Goal: Information Seeking & Learning: Learn about a topic

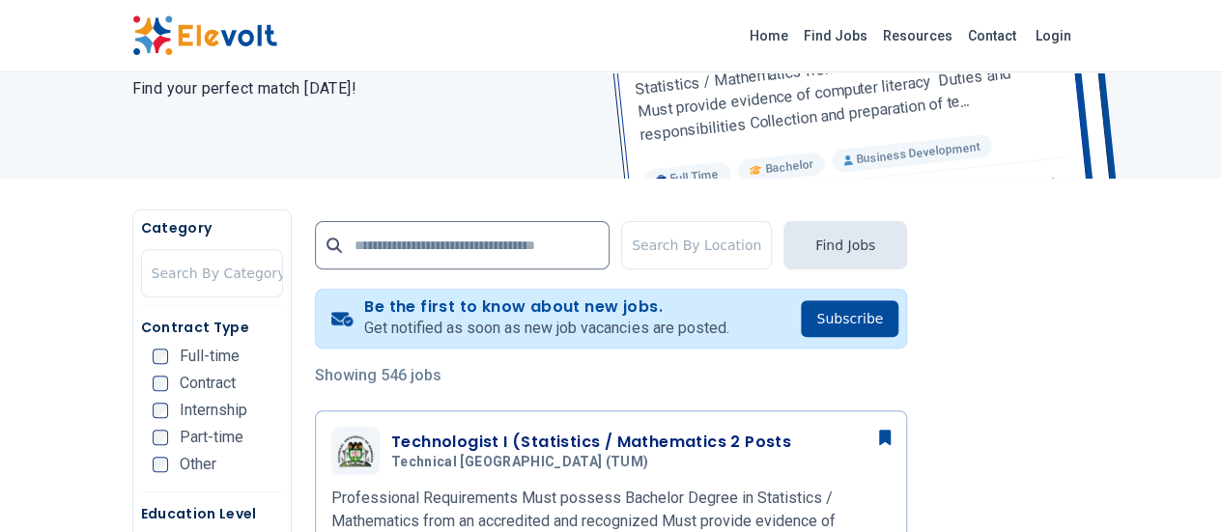
scroll to position [233, 0]
click at [343, 242] on input "text" at bounding box center [462, 244] width 295 height 48
type input "**********"
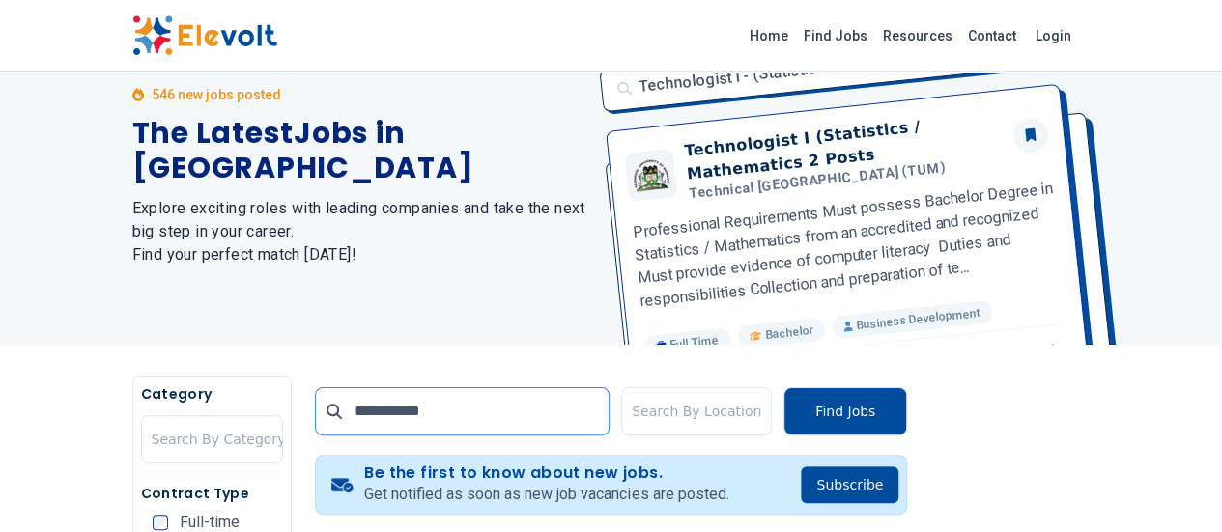
scroll to position [0, 0]
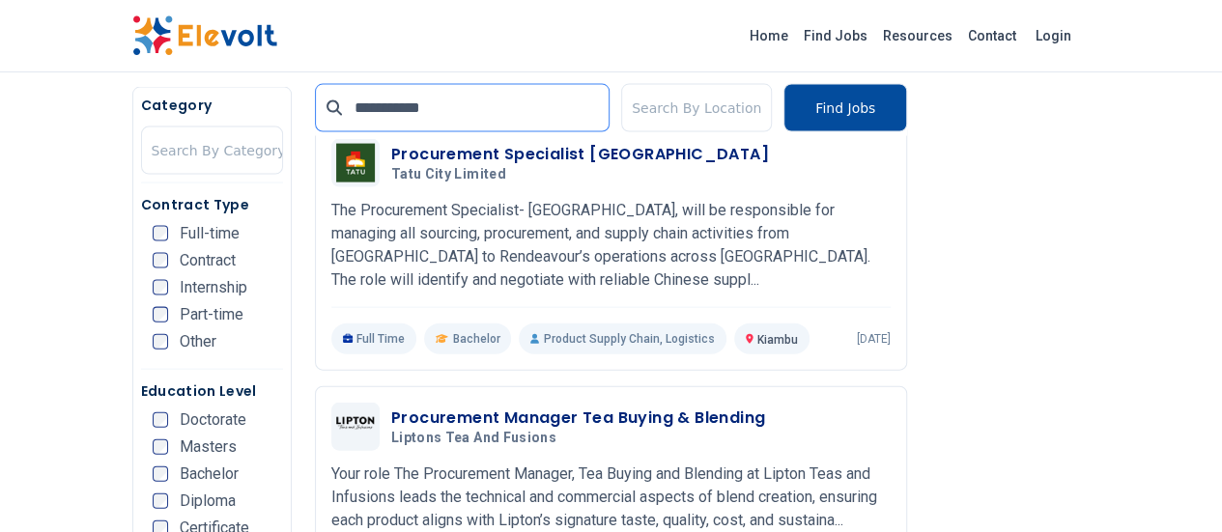
scroll to position [1981, 0]
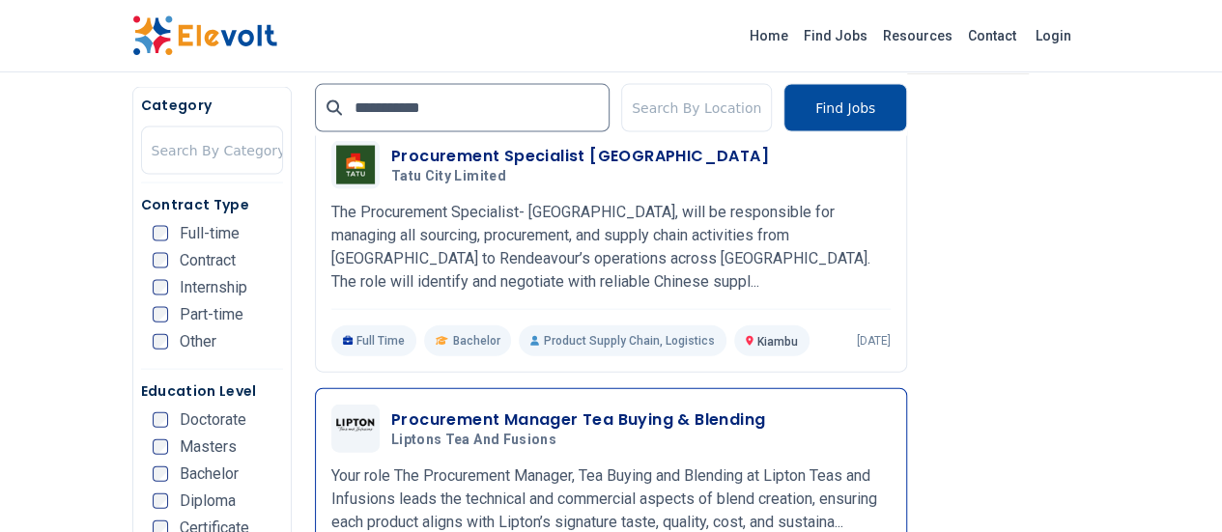
click at [504, 408] on h3 "Procurement Manager Tea Buying & Blending" at bounding box center [578, 419] width 374 height 23
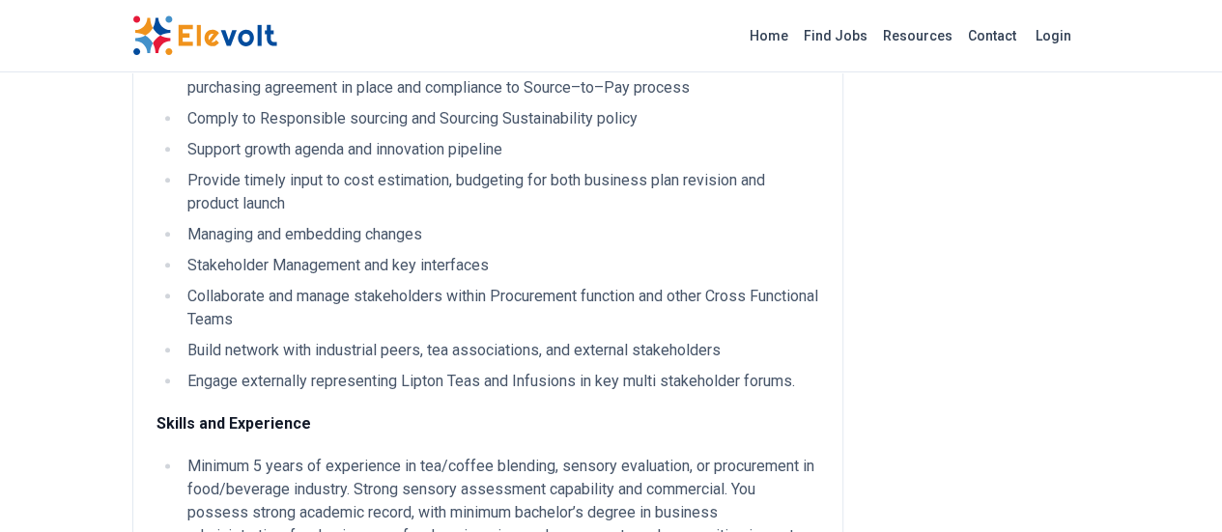
scroll to position [938, 0]
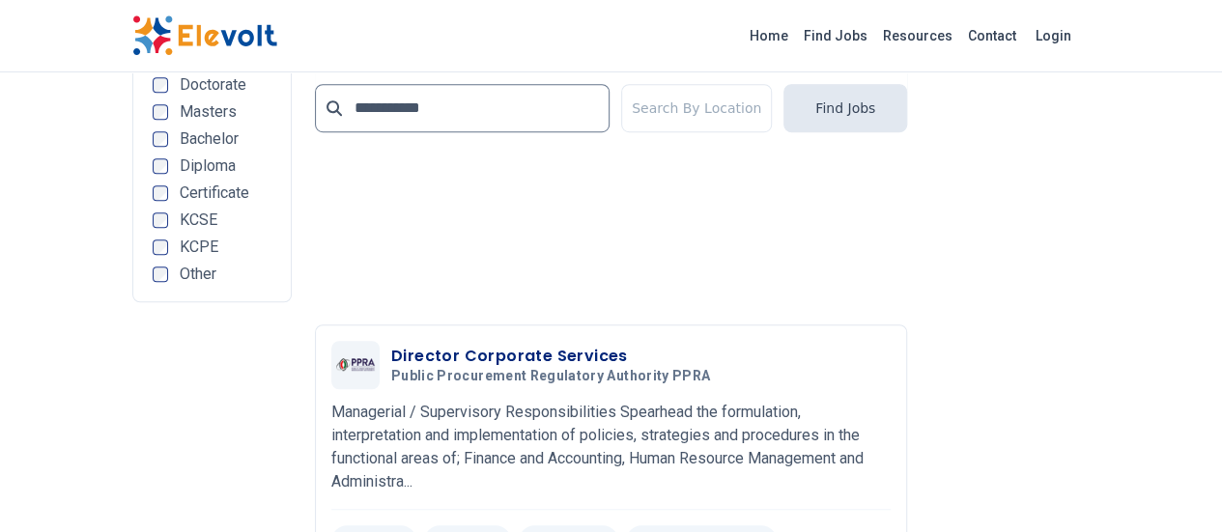
scroll to position [4179, 0]
